Goal: Task Accomplishment & Management: Manage account settings

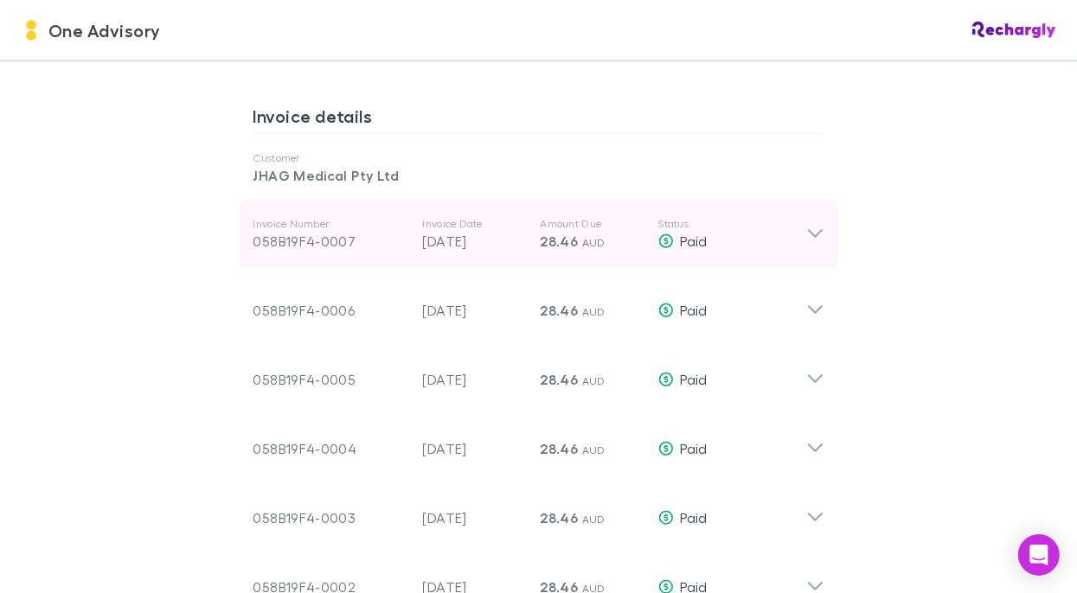
scroll to position [894, 0]
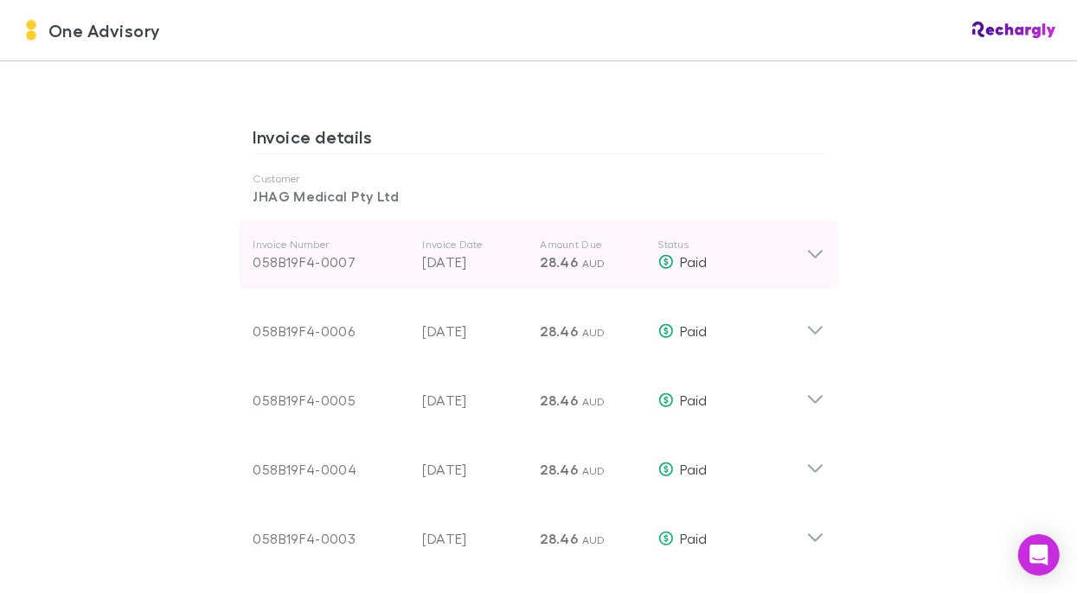
click at [806, 245] on icon at bounding box center [815, 255] width 18 height 21
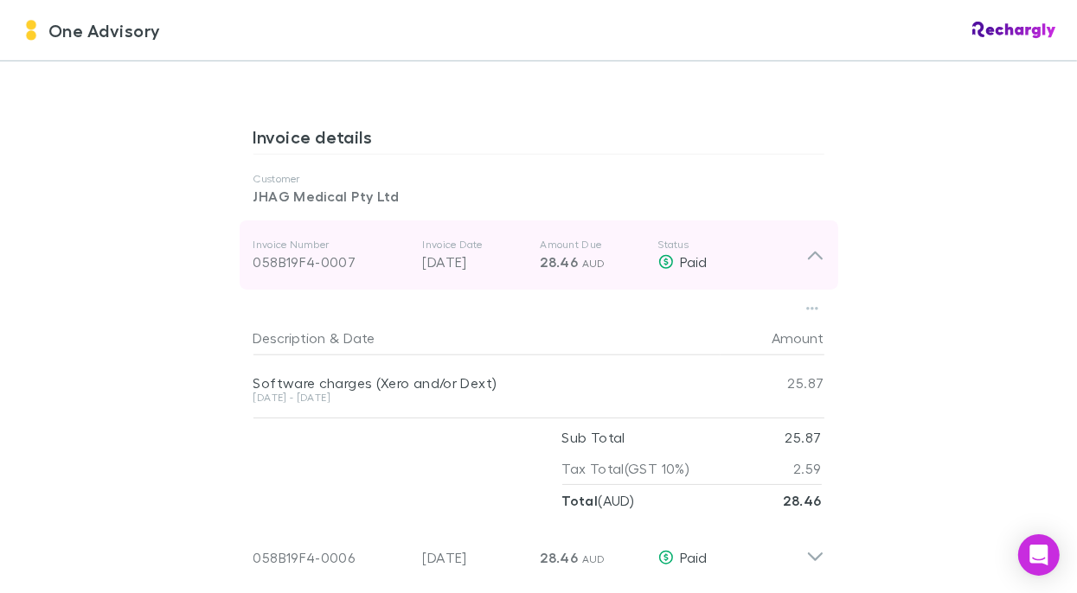
click at [807, 252] on icon at bounding box center [814, 256] width 15 height 9
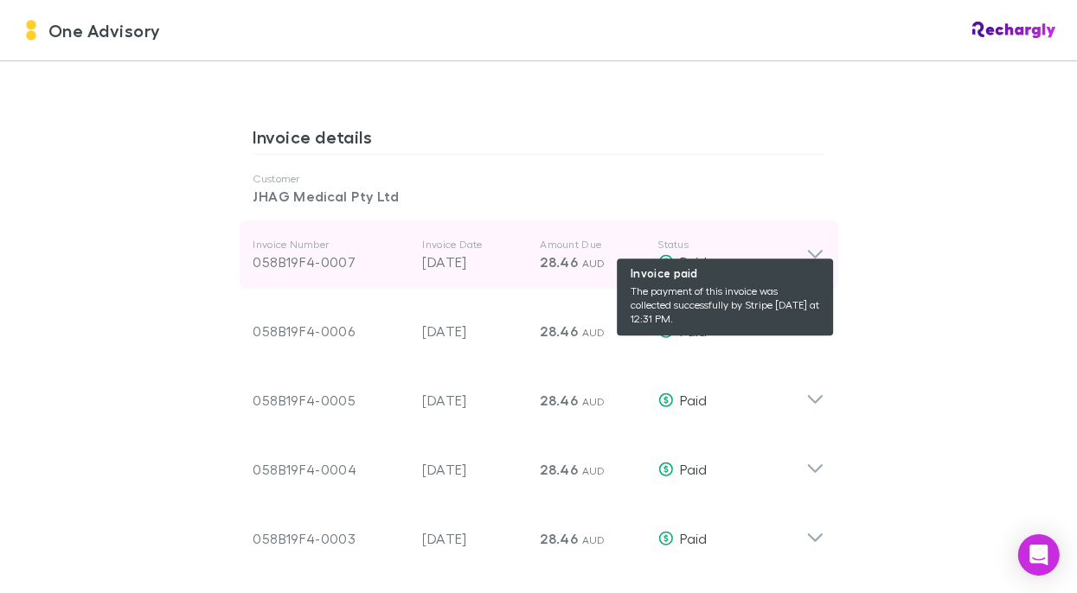
click at [684, 253] on span "Paid" at bounding box center [694, 261] width 27 height 16
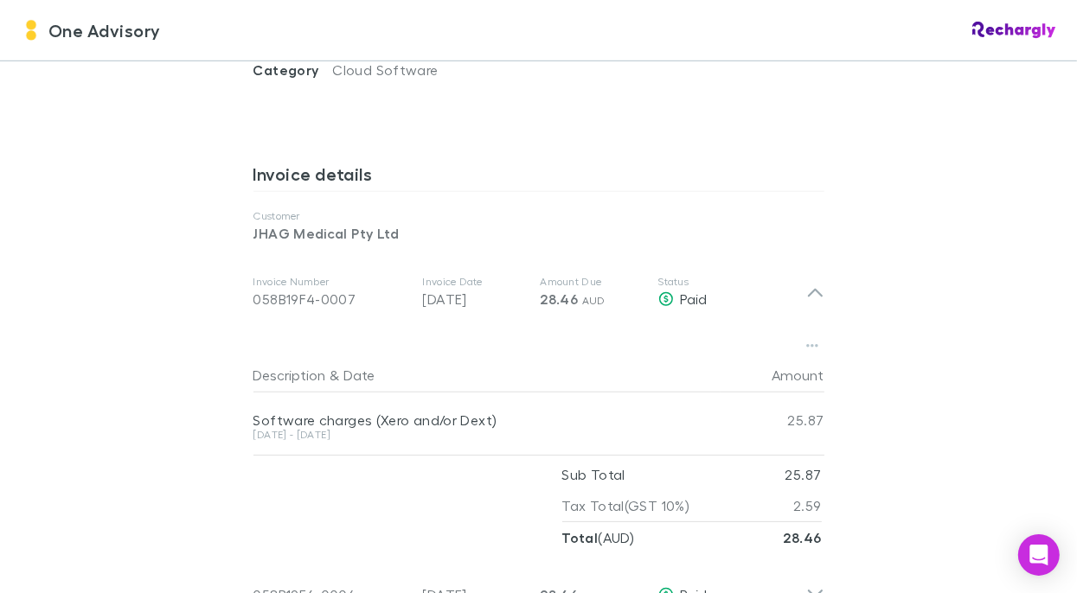
scroll to position [807, 0]
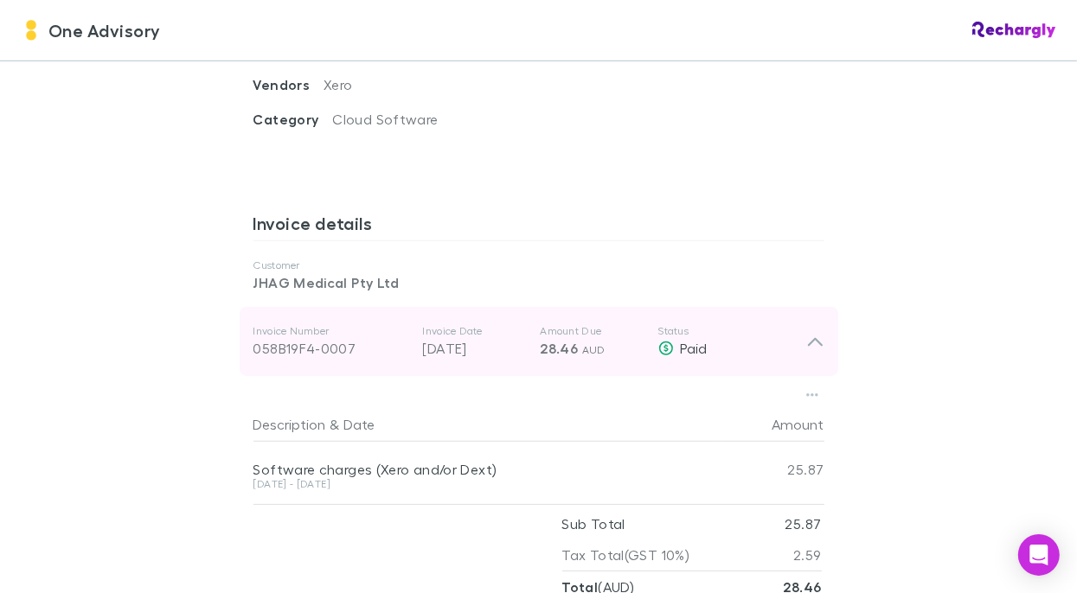
click at [298, 338] on div "058B19F4-0007" at bounding box center [331, 348] width 156 height 21
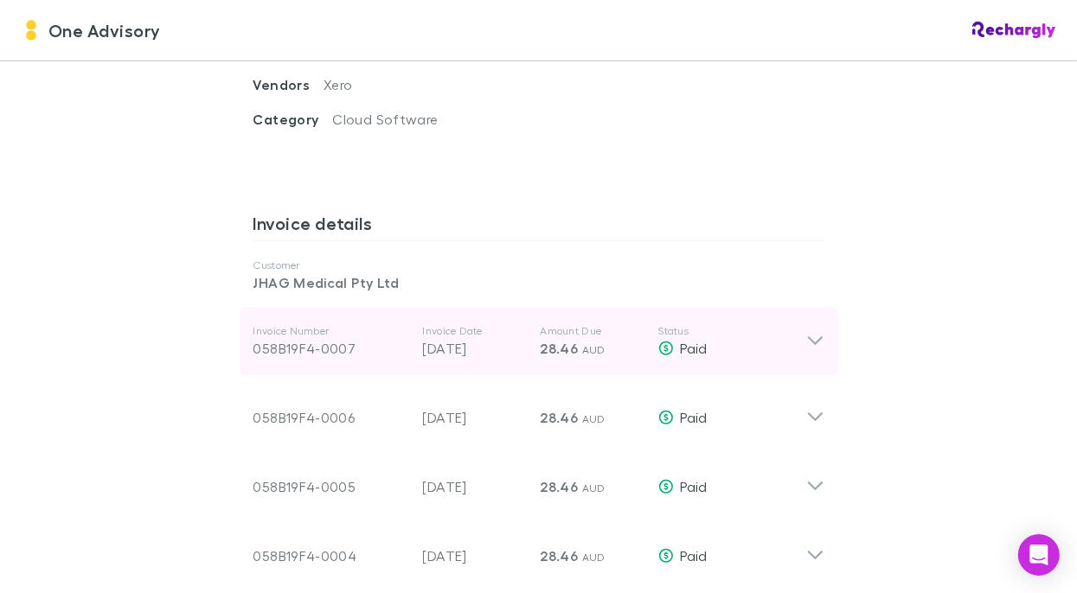
click at [298, 338] on div "058B19F4-0007" at bounding box center [331, 348] width 156 height 21
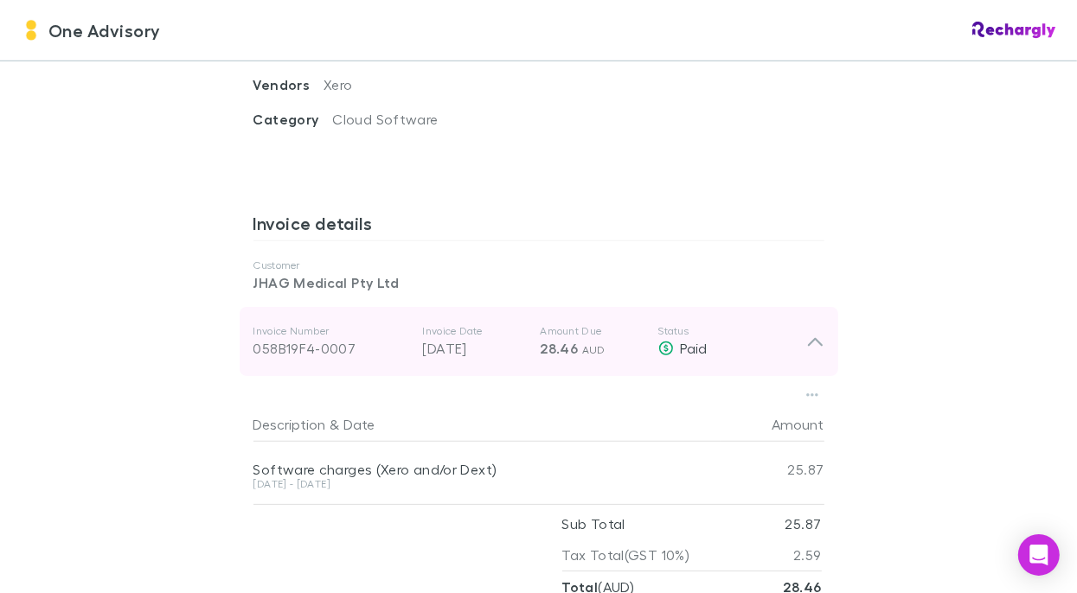
click at [298, 338] on div "058B19F4-0007" at bounding box center [331, 348] width 156 height 21
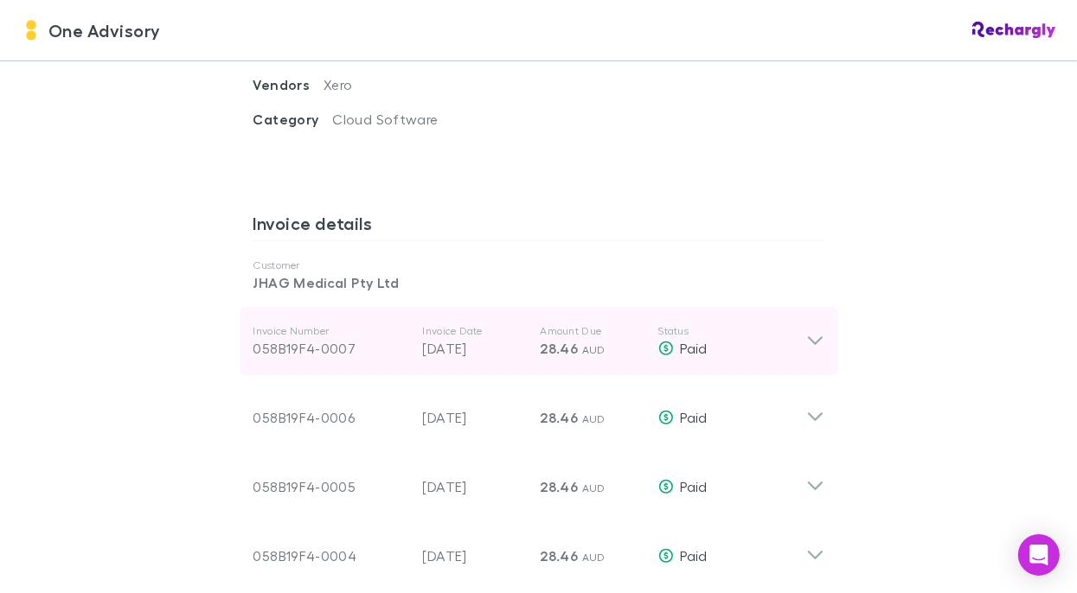
click at [298, 338] on div "058B19F4-0007" at bounding box center [331, 348] width 156 height 21
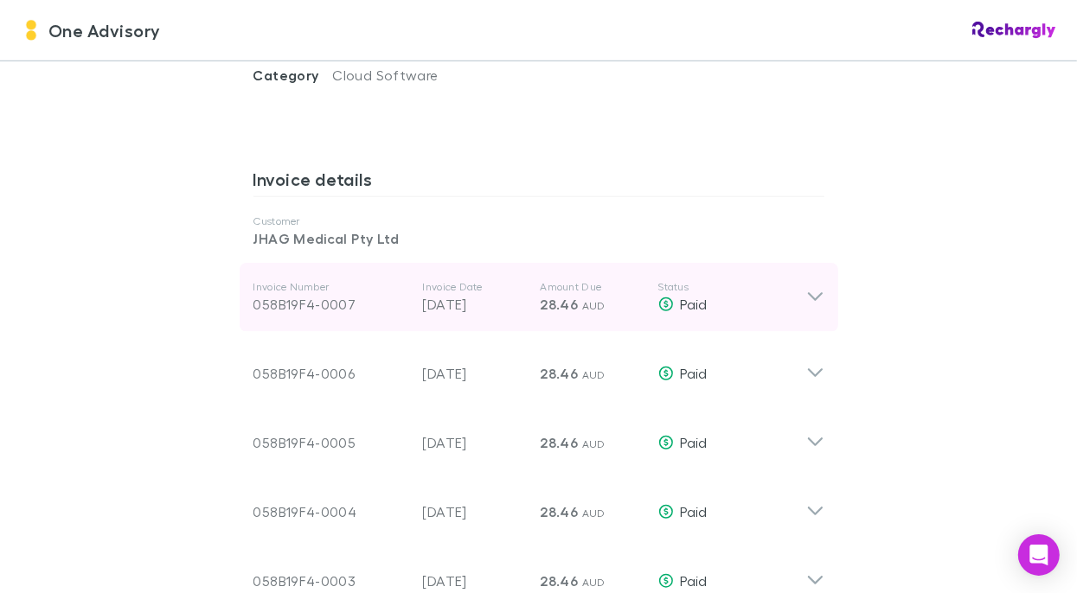
scroll to position [894, 0]
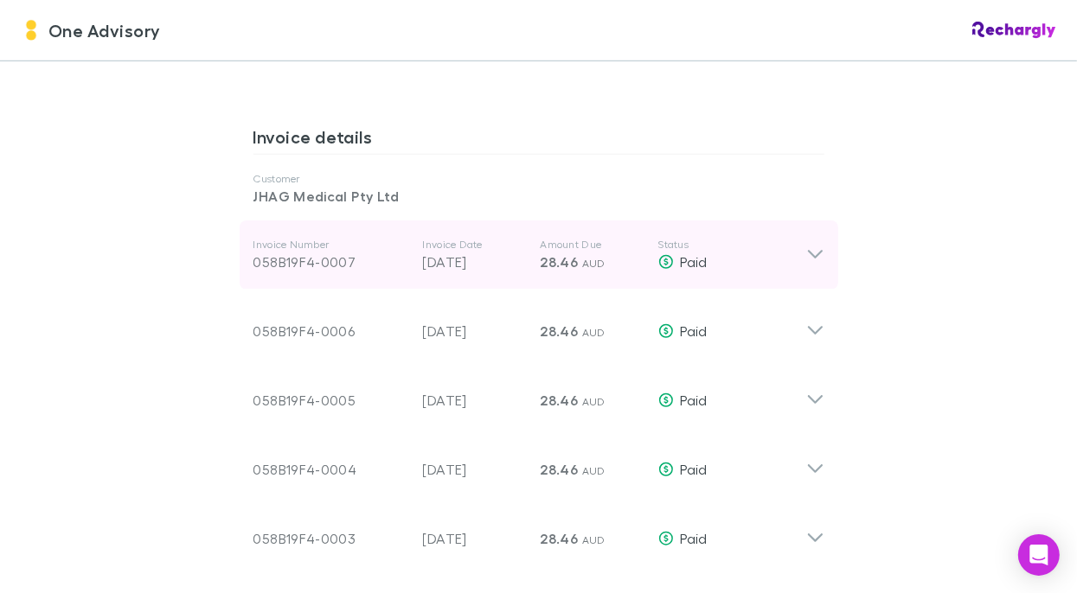
click at [304, 252] on div "058B19F4-0007" at bounding box center [331, 262] width 156 height 21
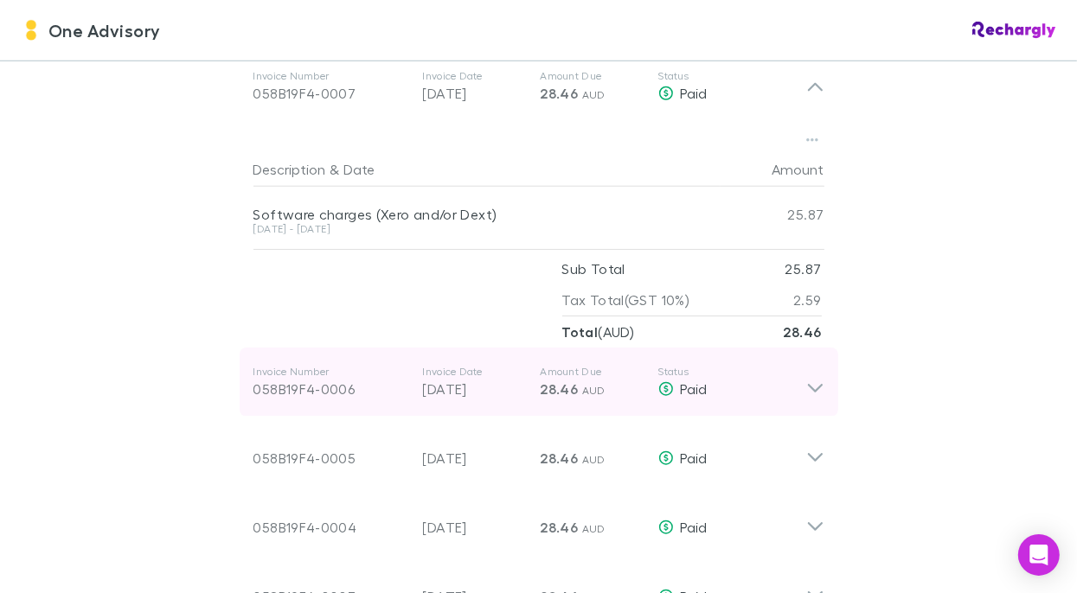
scroll to position [1095, 0]
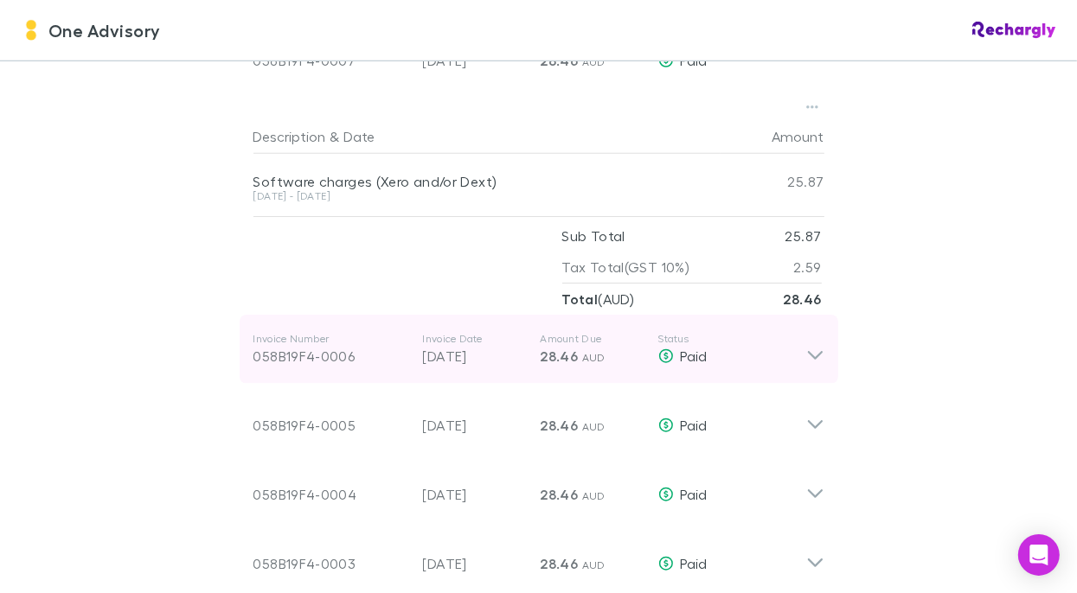
click at [329, 346] on div "058B19F4-0006" at bounding box center [331, 356] width 156 height 21
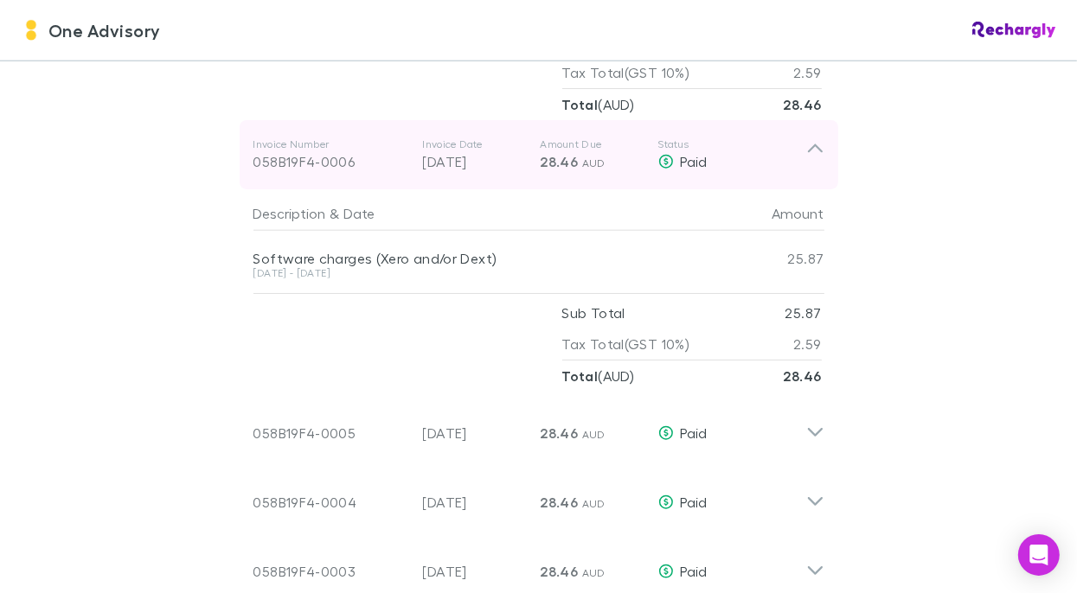
scroll to position [1298, 0]
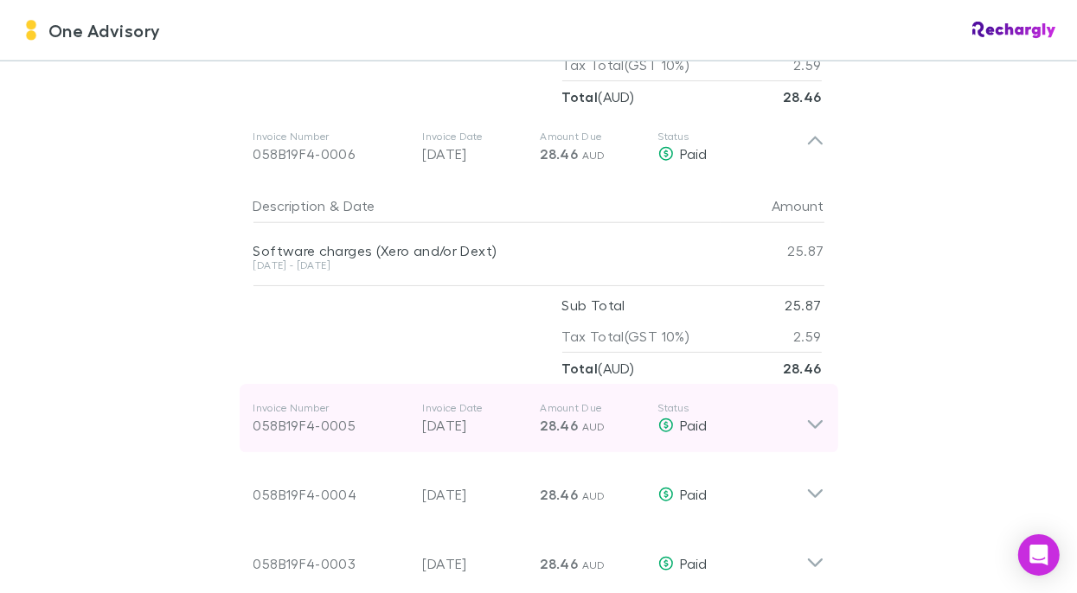
click at [302, 415] on div "058B19F4-0005" at bounding box center [331, 425] width 156 height 21
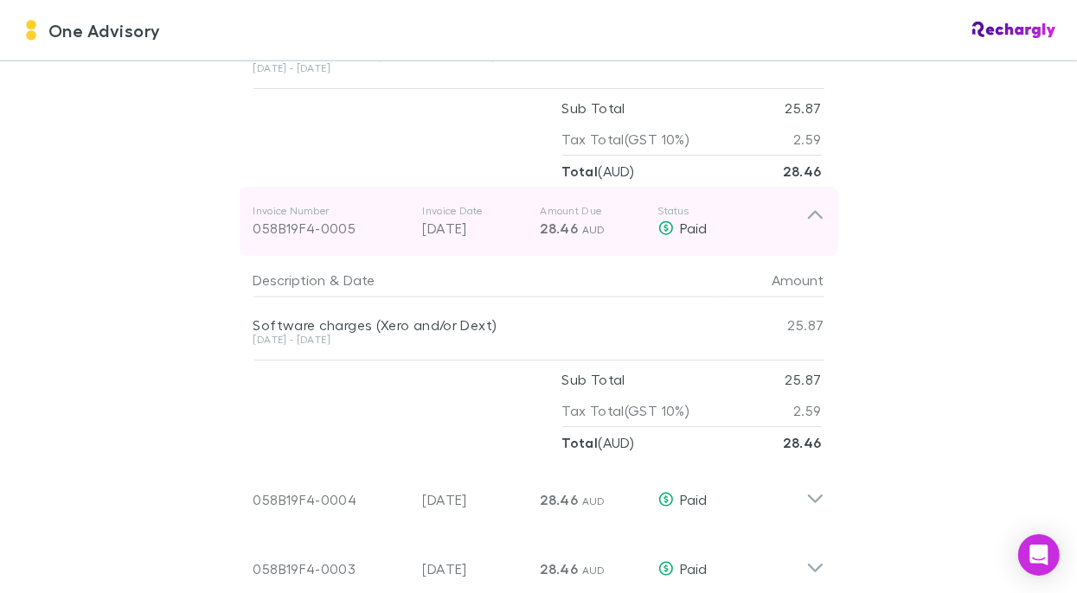
scroll to position [1528, 0]
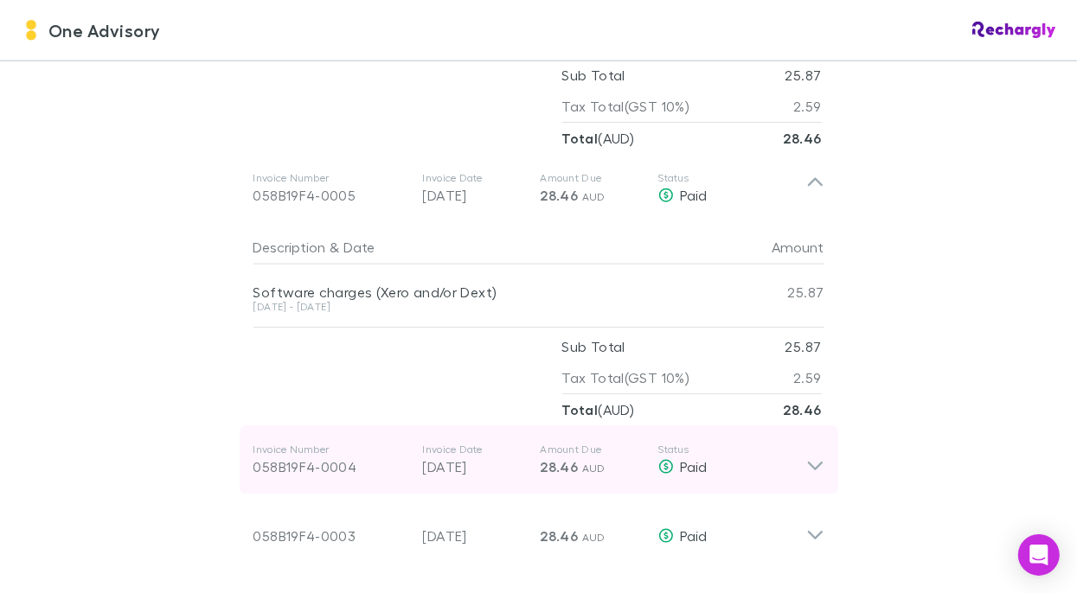
click at [299, 443] on p "Invoice Number" at bounding box center [331, 450] width 156 height 14
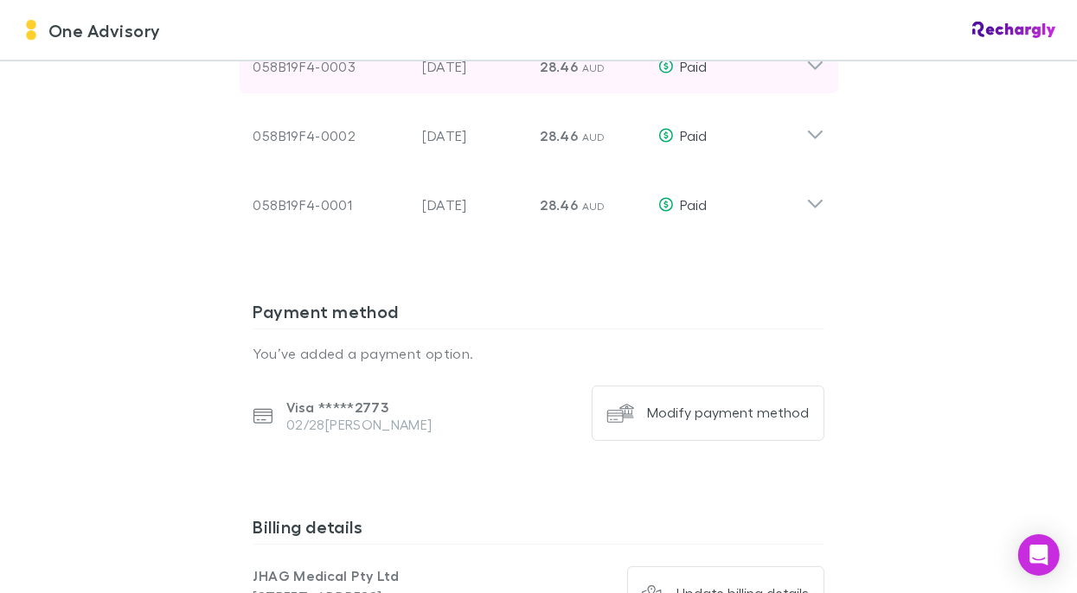
scroll to position [2192, 0]
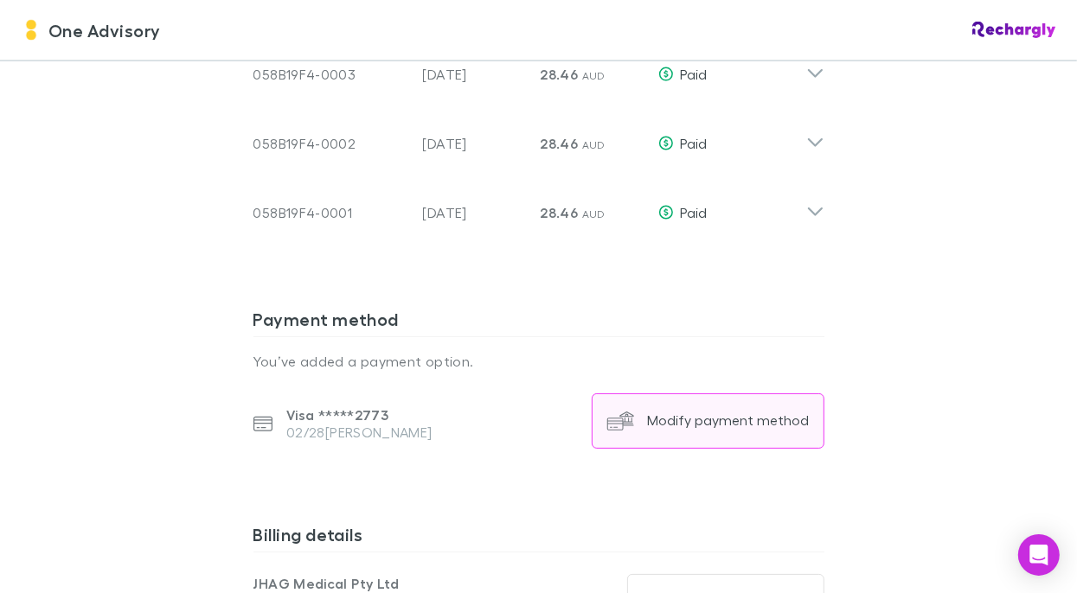
click at [685, 413] on div "Modify payment method" at bounding box center [729, 421] width 162 height 17
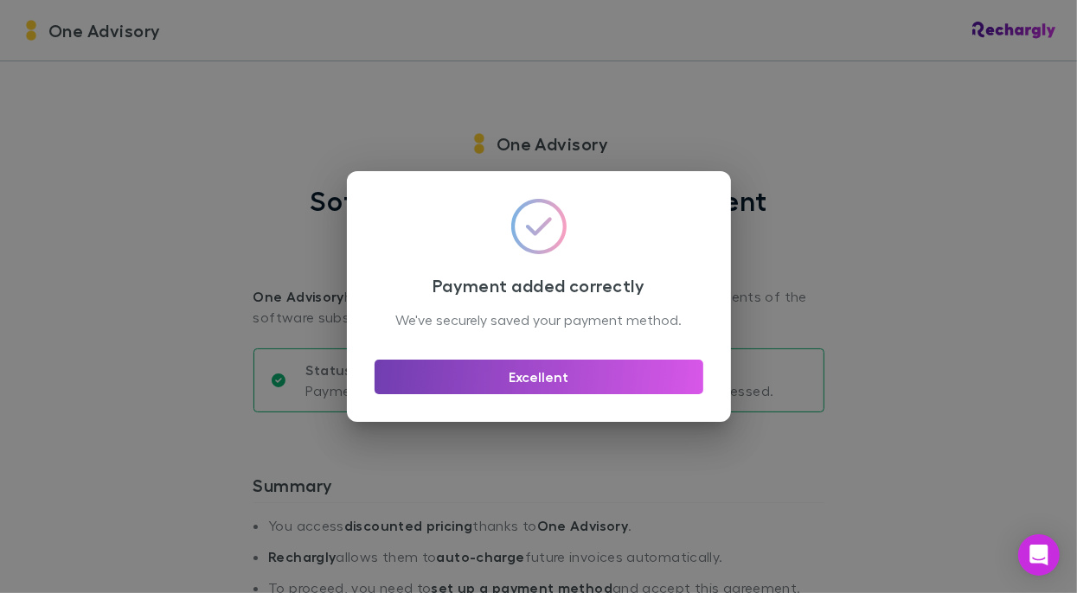
click at [542, 389] on button "Excellent" at bounding box center [539, 377] width 329 height 35
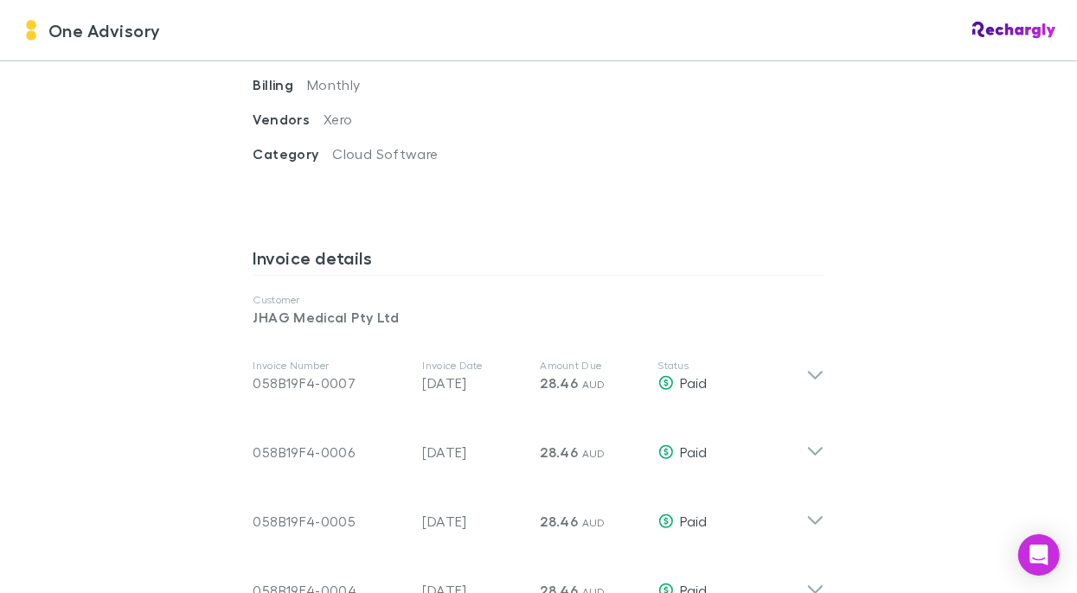
scroll to position [836, 0]
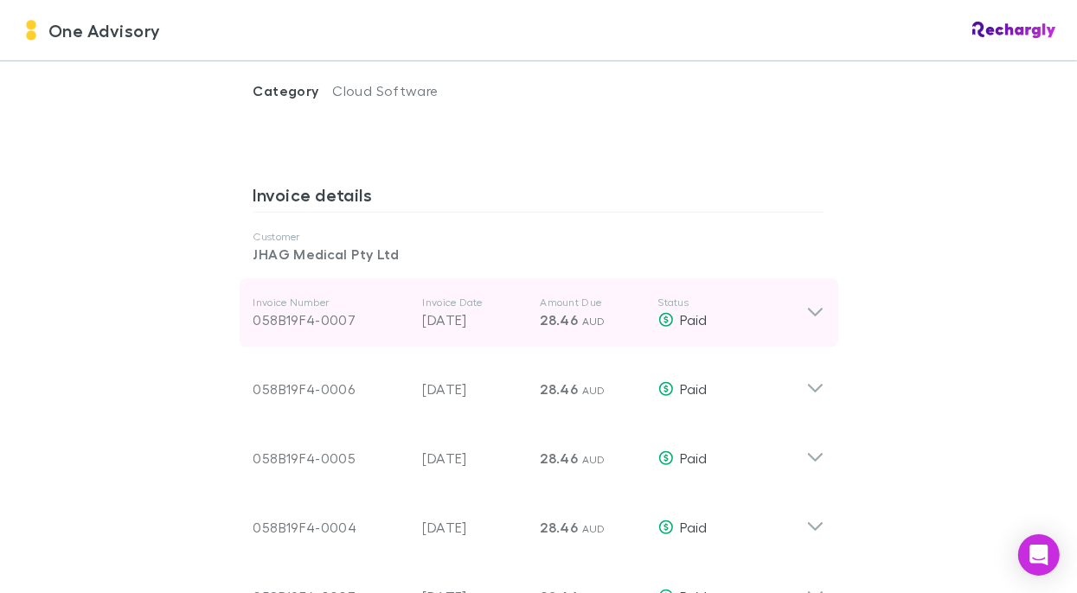
click at [807, 309] on icon at bounding box center [814, 313] width 15 height 9
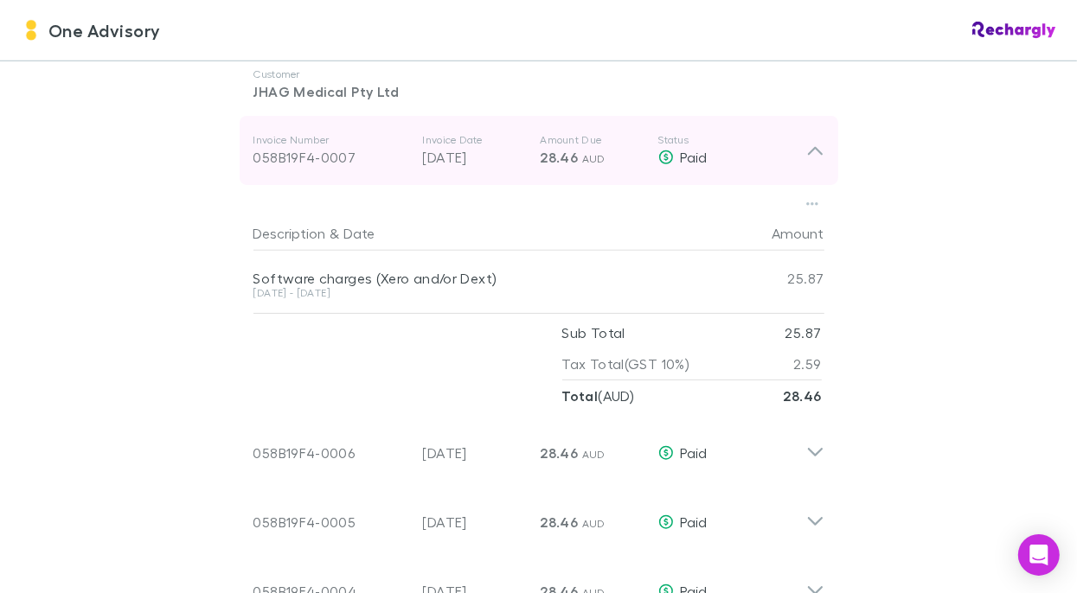
scroll to position [1009, 0]
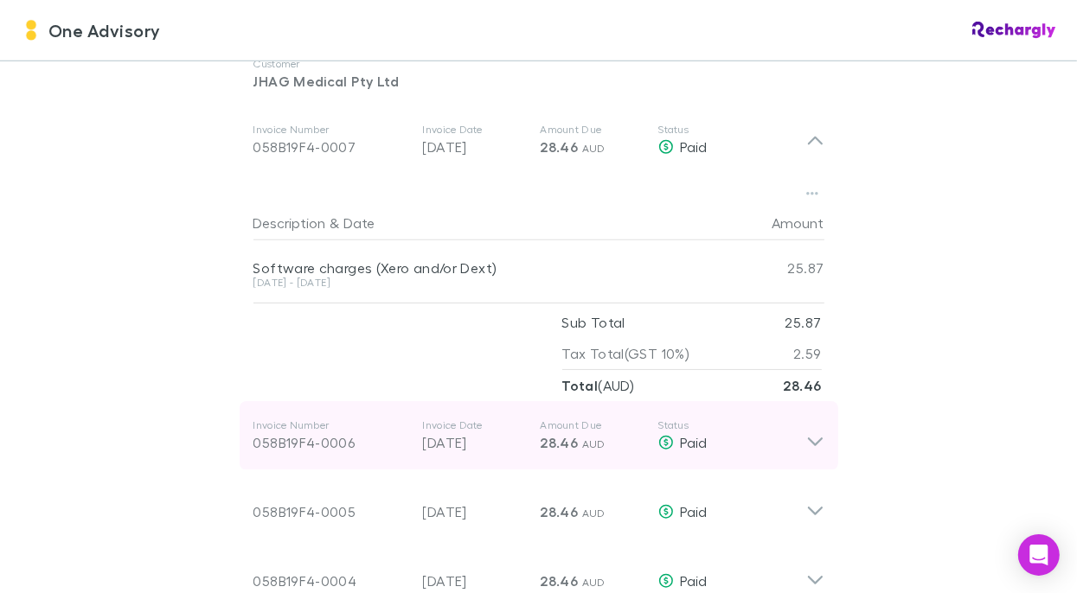
click at [806, 419] on icon at bounding box center [815, 436] width 18 height 35
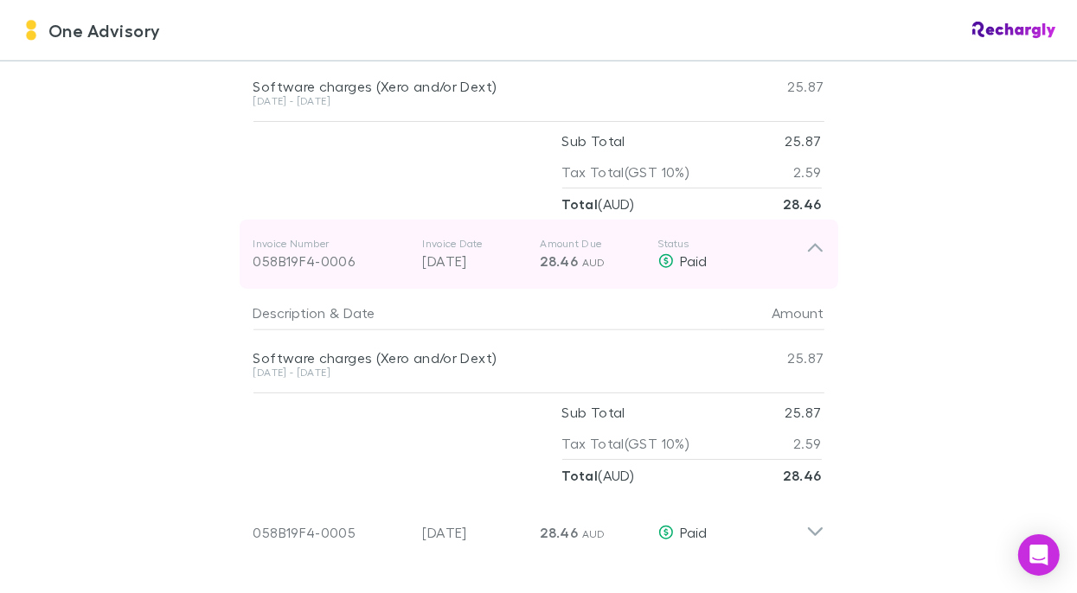
scroll to position [1211, 0]
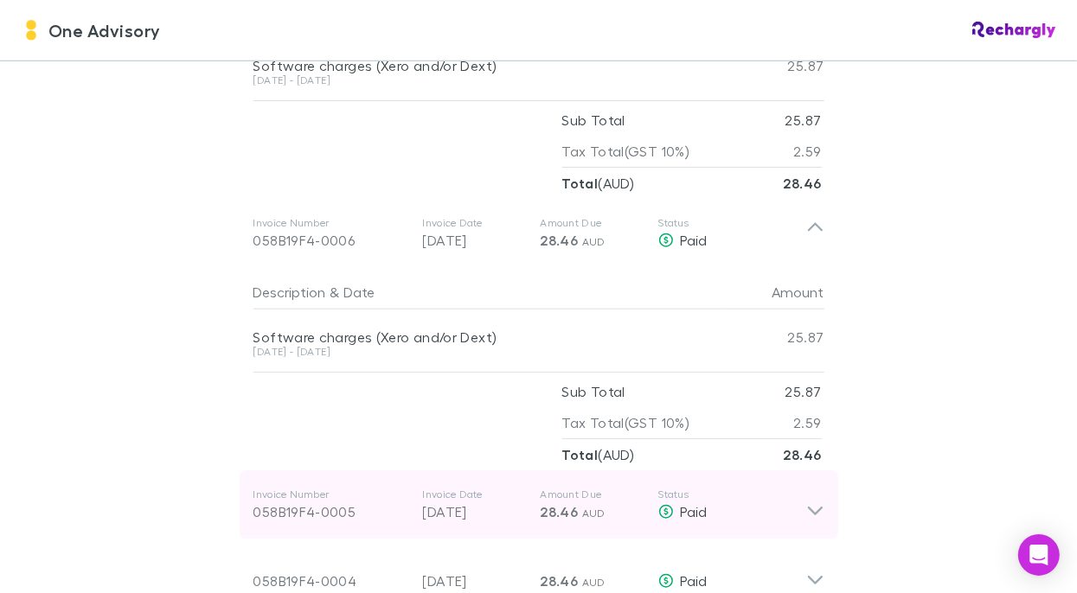
click at [806, 488] on icon at bounding box center [815, 505] width 18 height 35
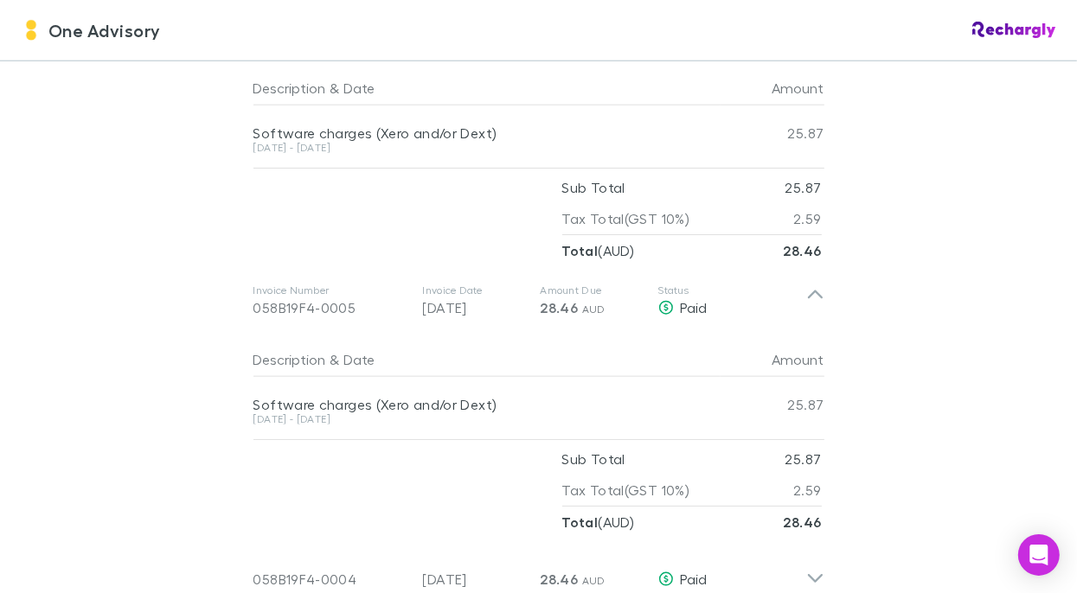
scroll to position [1441, 0]
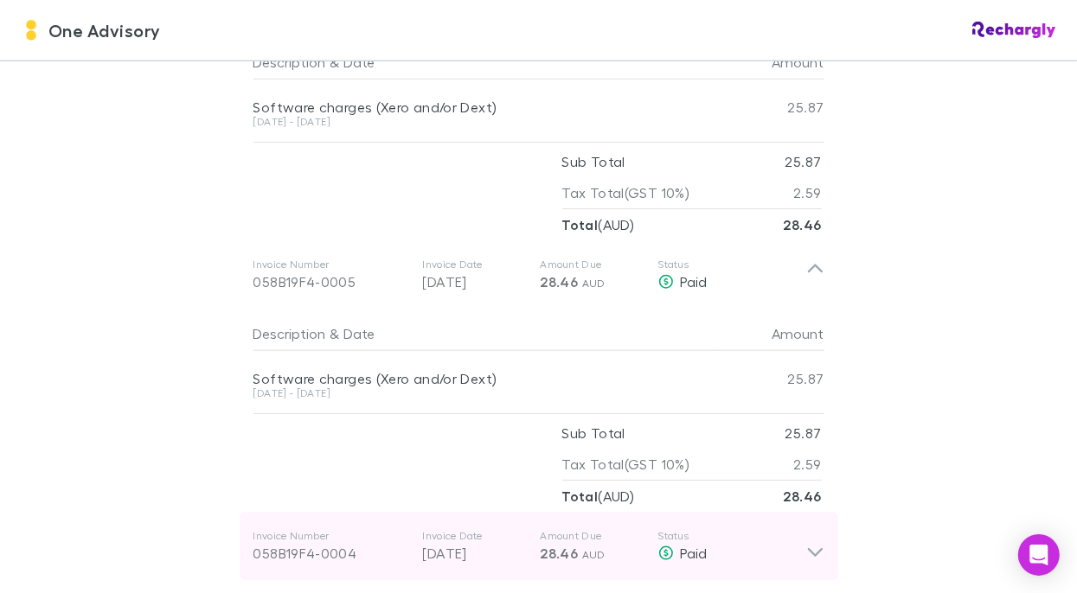
click at [806, 529] on icon at bounding box center [815, 546] width 18 height 35
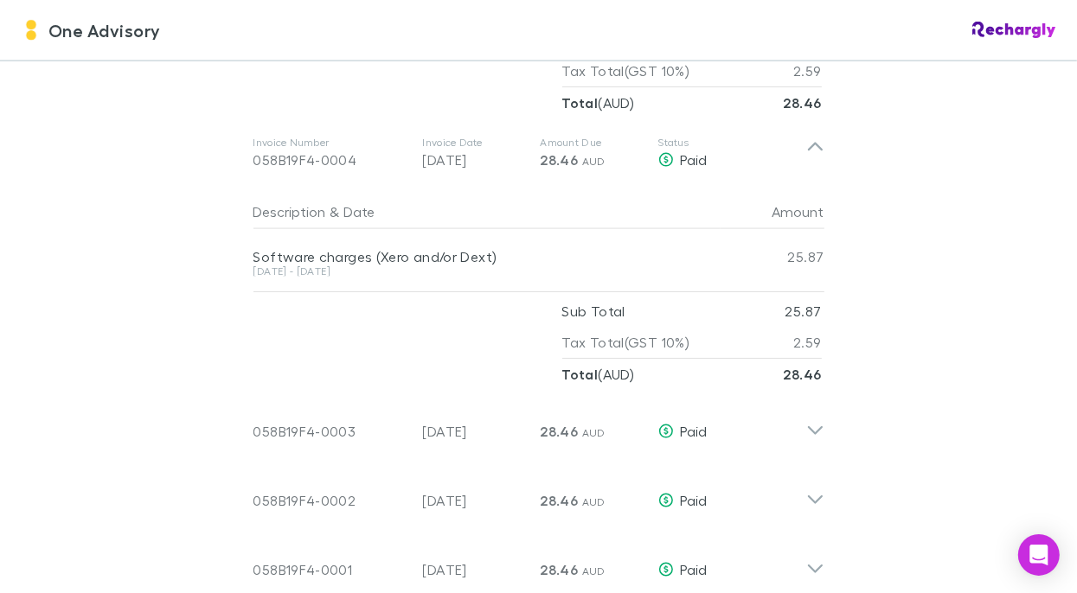
scroll to position [1845, 0]
